Goal: Find specific page/section: Find specific page/section

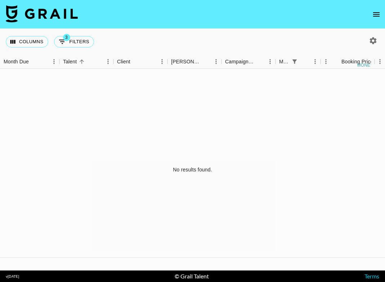
click at [314, 14] on icon "open drawer" at bounding box center [376, 14] width 9 height 9
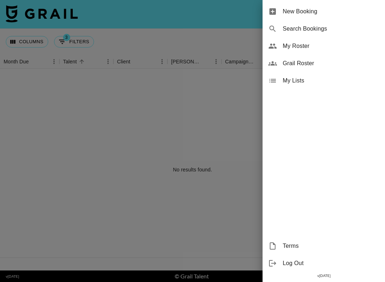
click at [213, 85] on div at bounding box center [192, 141] width 385 height 282
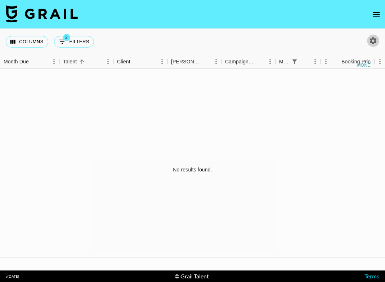
click at [314, 43] on icon "button" at bounding box center [373, 40] width 9 height 9
select select "[DATE]"
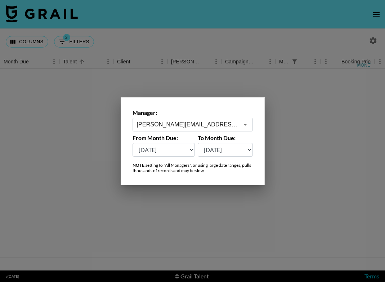
click at [314, 49] on div at bounding box center [192, 141] width 385 height 282
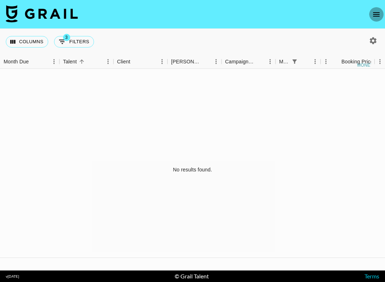
click at [314, 12] on button "open drawer" at bounding box center [376, 14] width 14 height 14
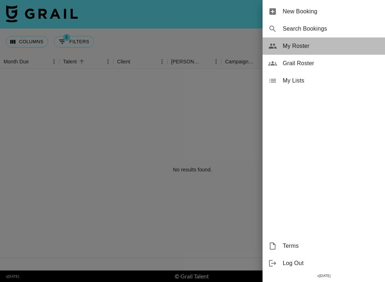
click at [300, 49] on span "My Roster" at bounding box center [331, 46] width 97 height 9
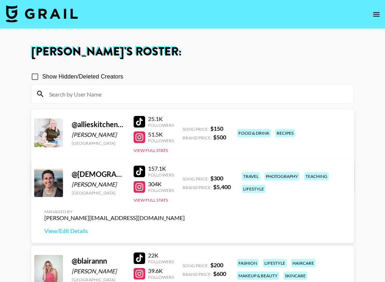
click at [45, 10] on img at bounding box center [42, 13] width 72 height 17
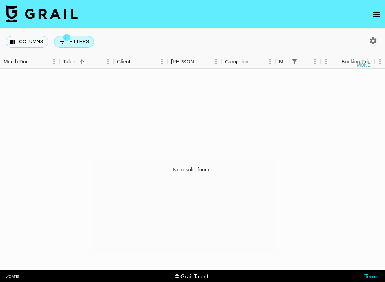
click at [75, 38] on button "3 Filters" at bounding box center [74, 42] width 40 height 12
select select "monthDue2"
select select "[DATE]"
select select "status"
select select "not"
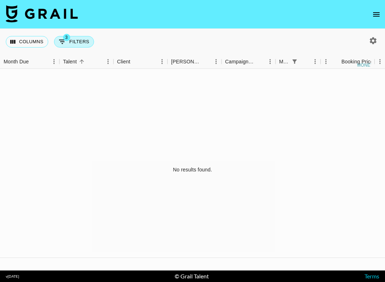
select select "declined"
select select "status"
select select "not"
select select "cancelled"
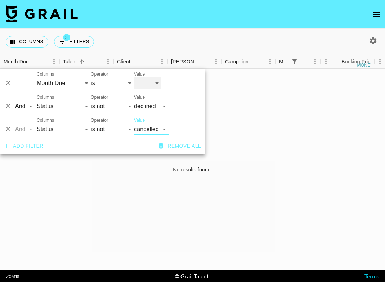
click at [151, 80] on select "[DATE] [DATE] '[DATE] May '[DATE] Mar '[DATE] Jan '[DATE] Nov '[DATE] Sep '[DAT…" at bounding box center [147, 83] width 27 height 12
select select "[DATE]"
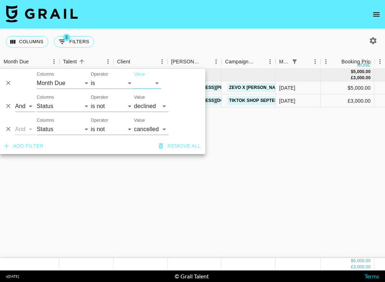
click at [314, 124] on div "[DATE] ( 2 ) $ 5,000.00 £ 3,000.00 $ 488.13 £ 292.88 kin.[PERSON_NAME] Citizen …" at bounding box center [391, 163] width 782 height 189
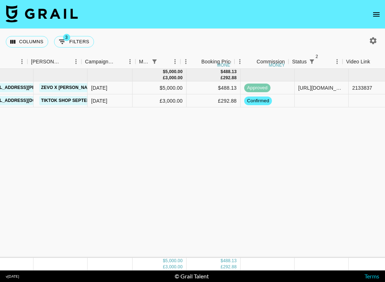
scroll to position [0, 397]
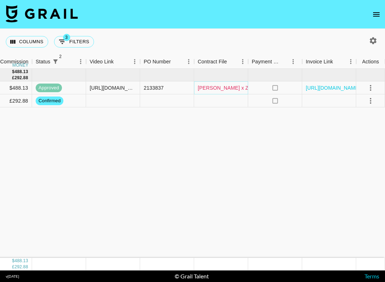
click at [228, 90] on link "[PERSON_NAME] x Zevo.jpeg" at bounding box center [233, 87] width 70 height 7
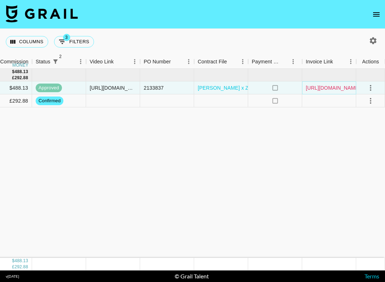
click at [314, 89] on link "[URL][DOMAIN_NAME]" at bounding box center [333, 87] width 54 height 7
